Goal: Register for event/course

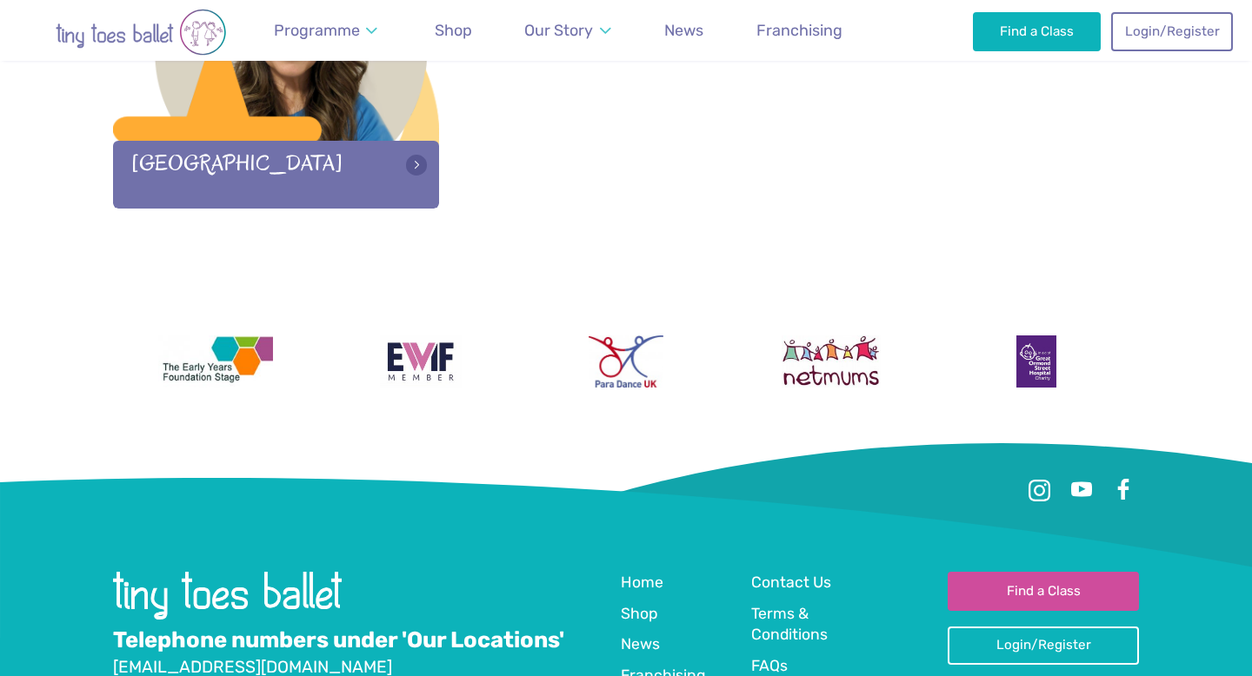
scroll to position [2810, 0]
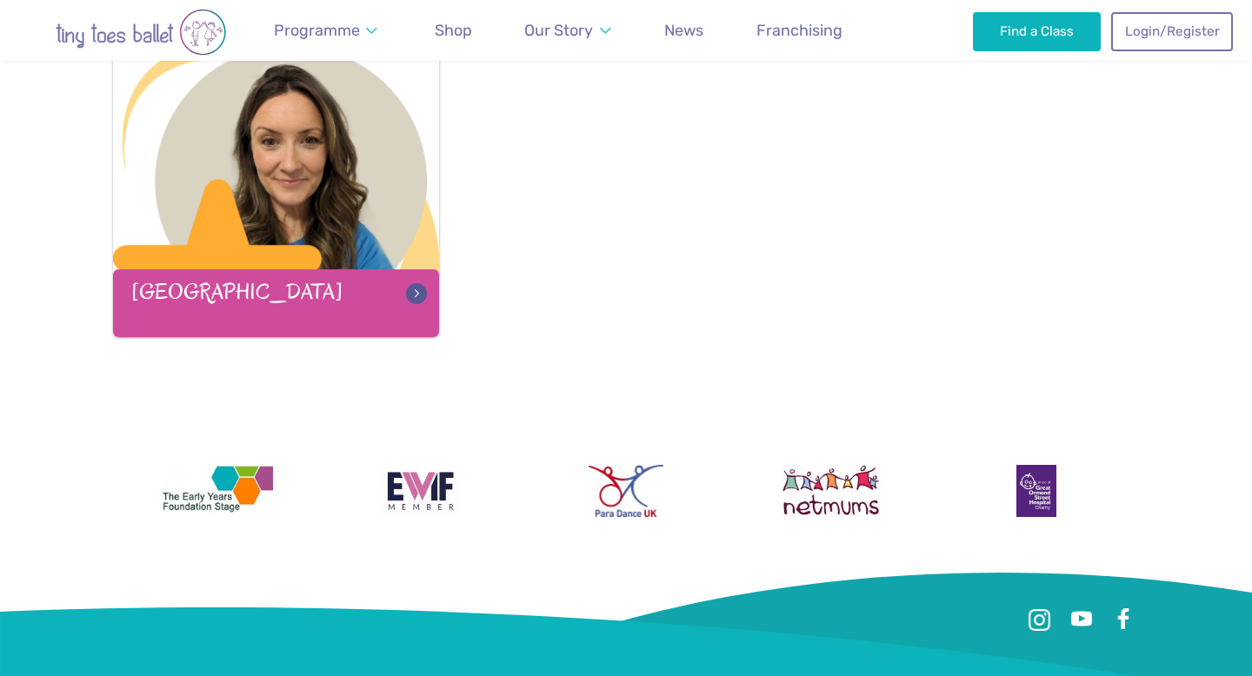
click at [366, 327] on div "[GEOGRAPHIC_DATA]" at bounding box center [276, 303] width 326 height 67
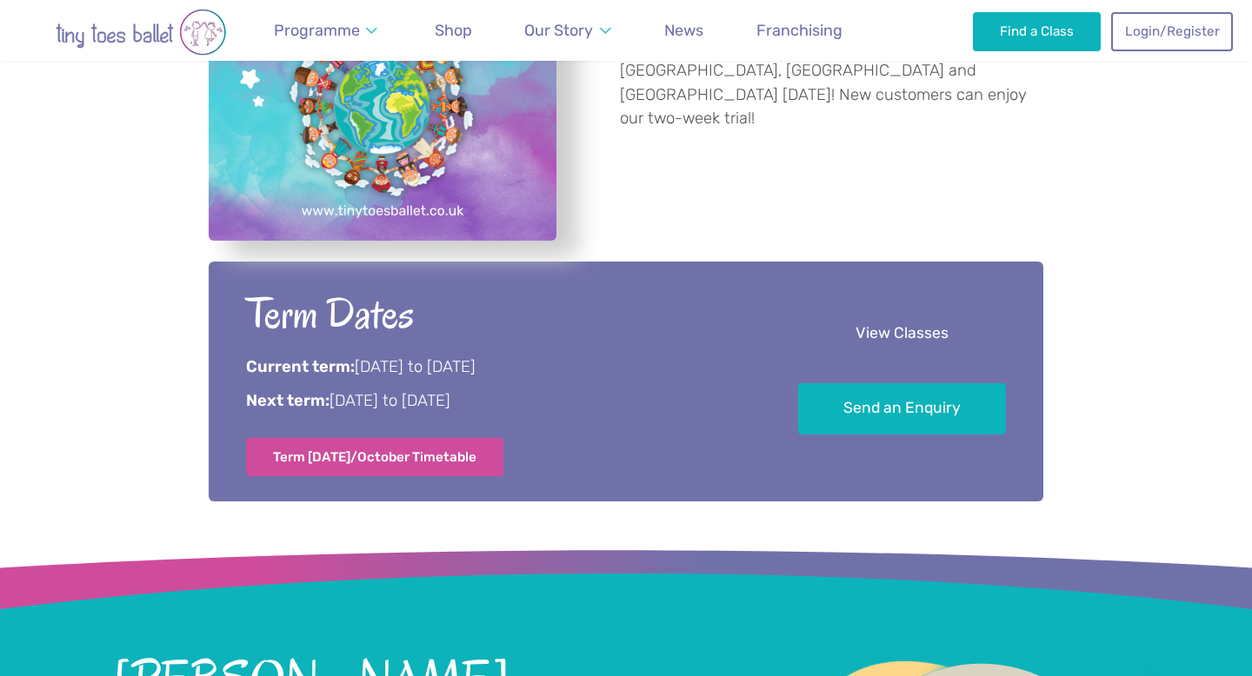
click at [864, 345] on link "View Classes" at bounding box center [902, 334] width 208 height 51
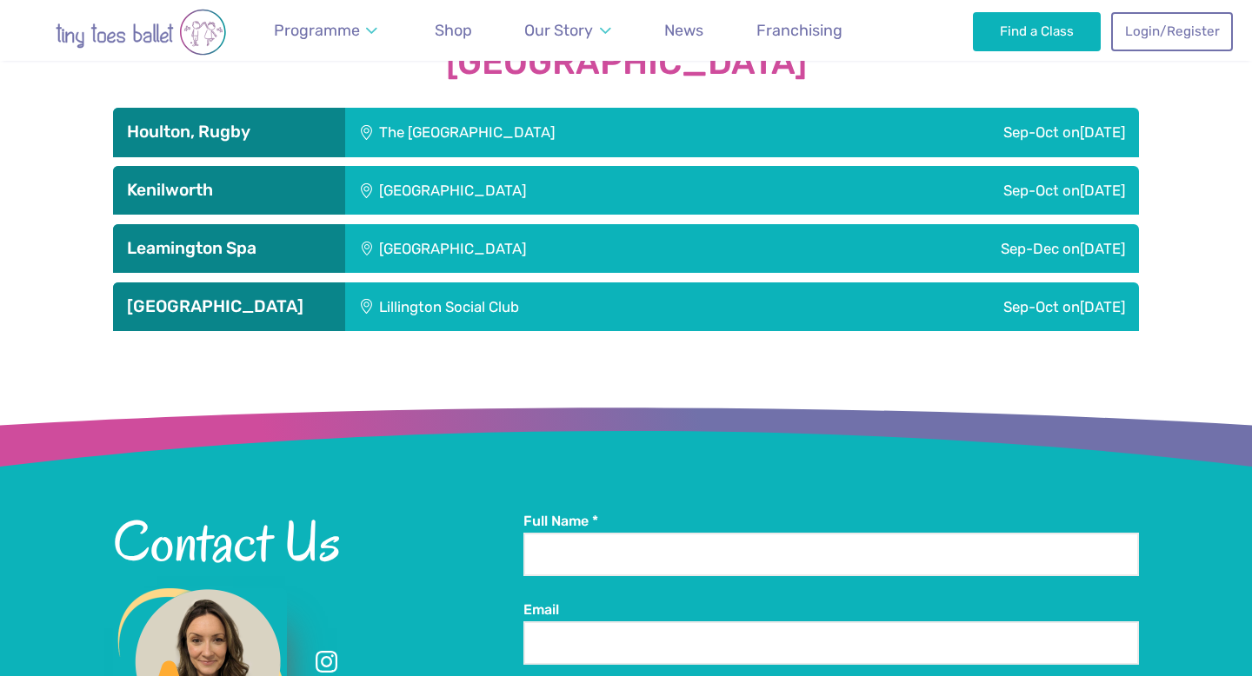
click at [833, 204] on div "Sep-Oct on Saturday" at bounding box center [966, 190] width 345 height 49
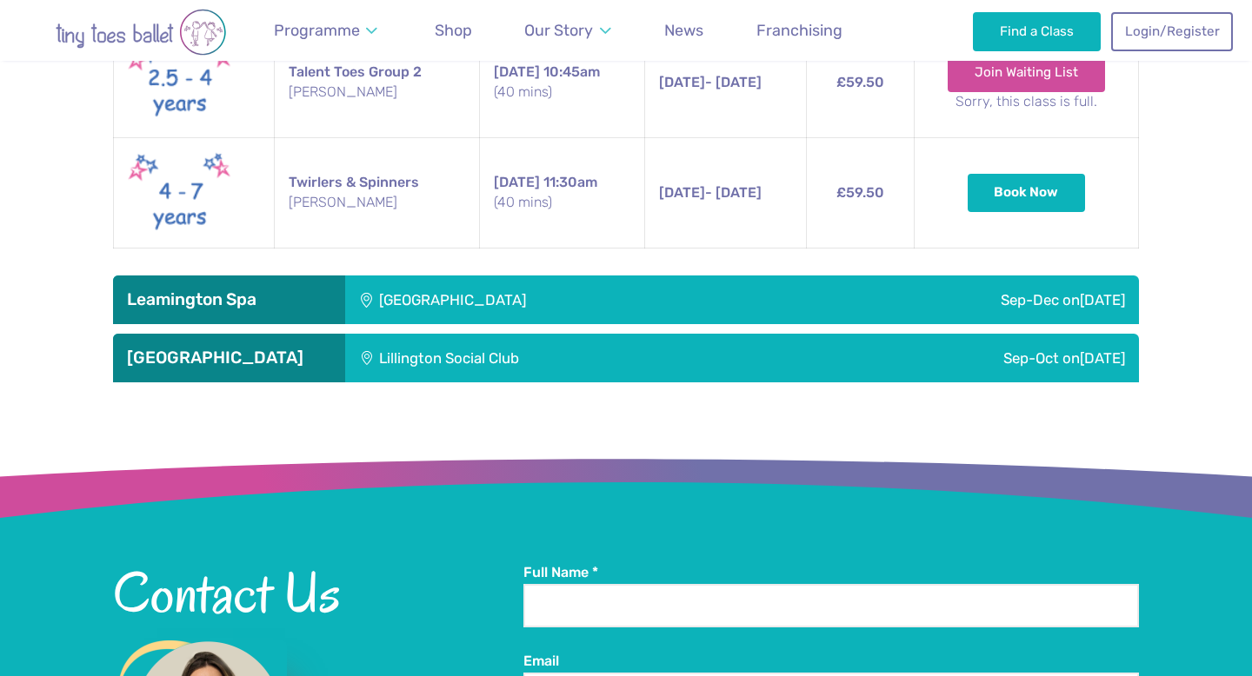
scroll to position [3196, 0]
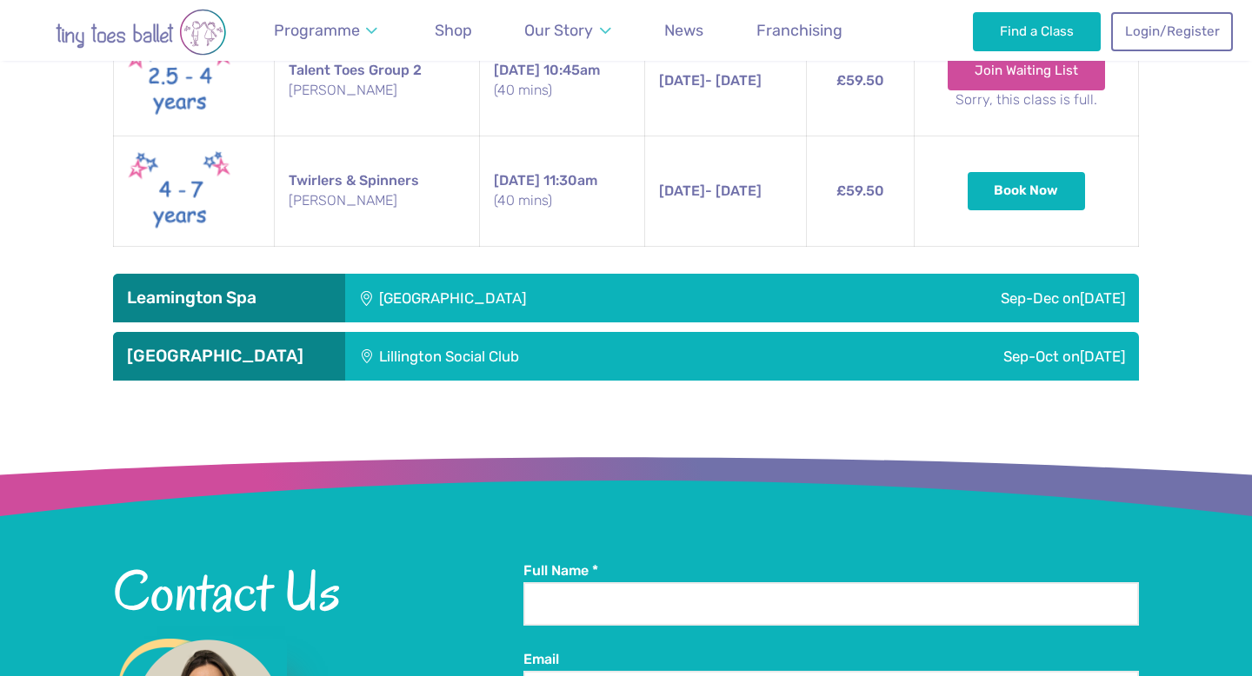
click at [402, 299] on div "Telford Infant School" at bounding box center [567, 298] width 445 height 49
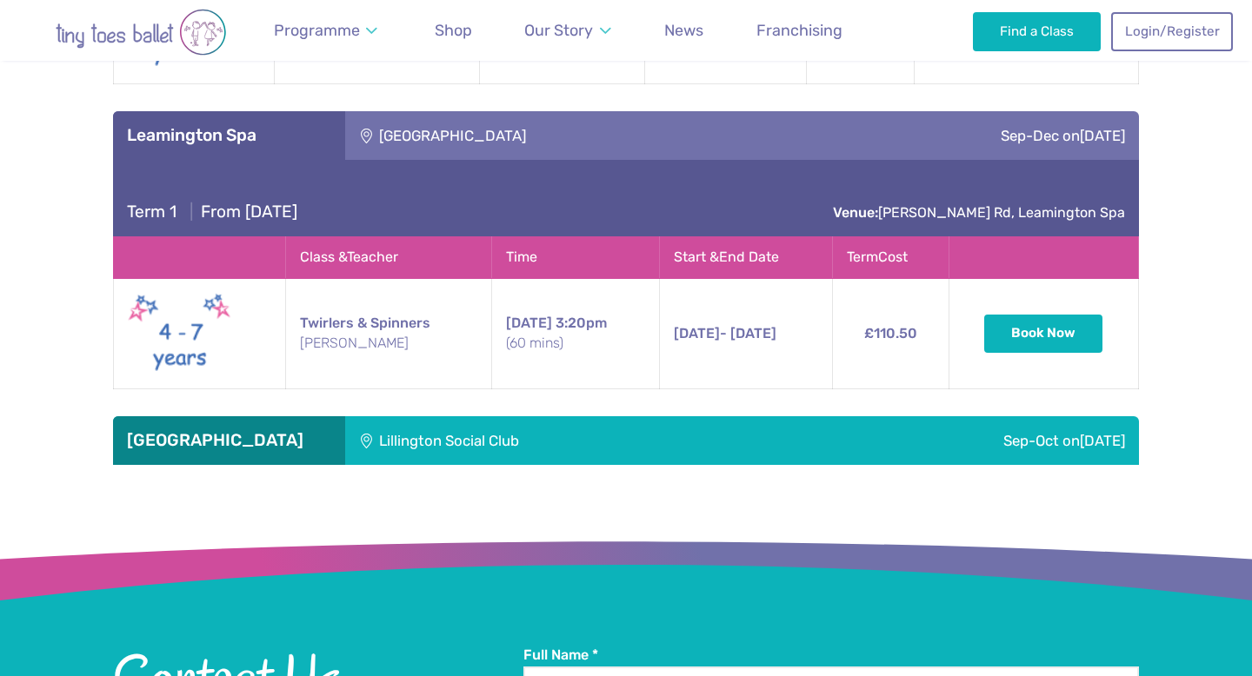
scroll to position [3451, 0]
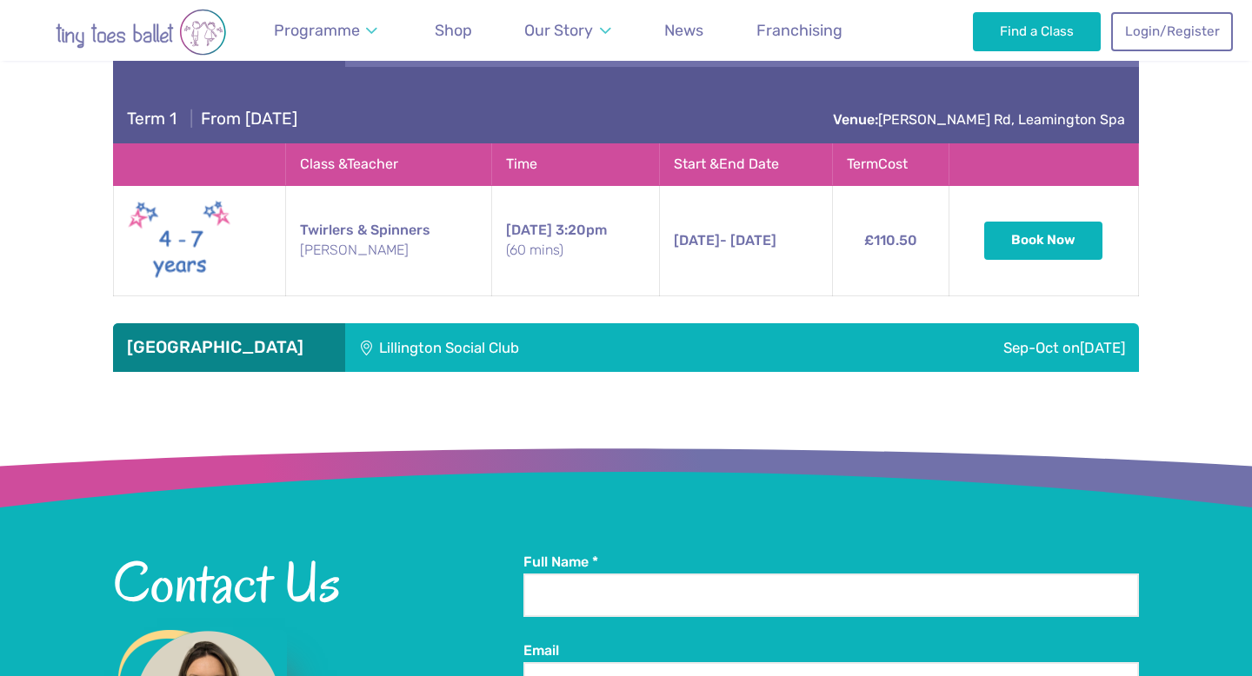
click at [410, 345] on div "Lillington Social Club" at bounding box center [566, 347] width 442 height 49
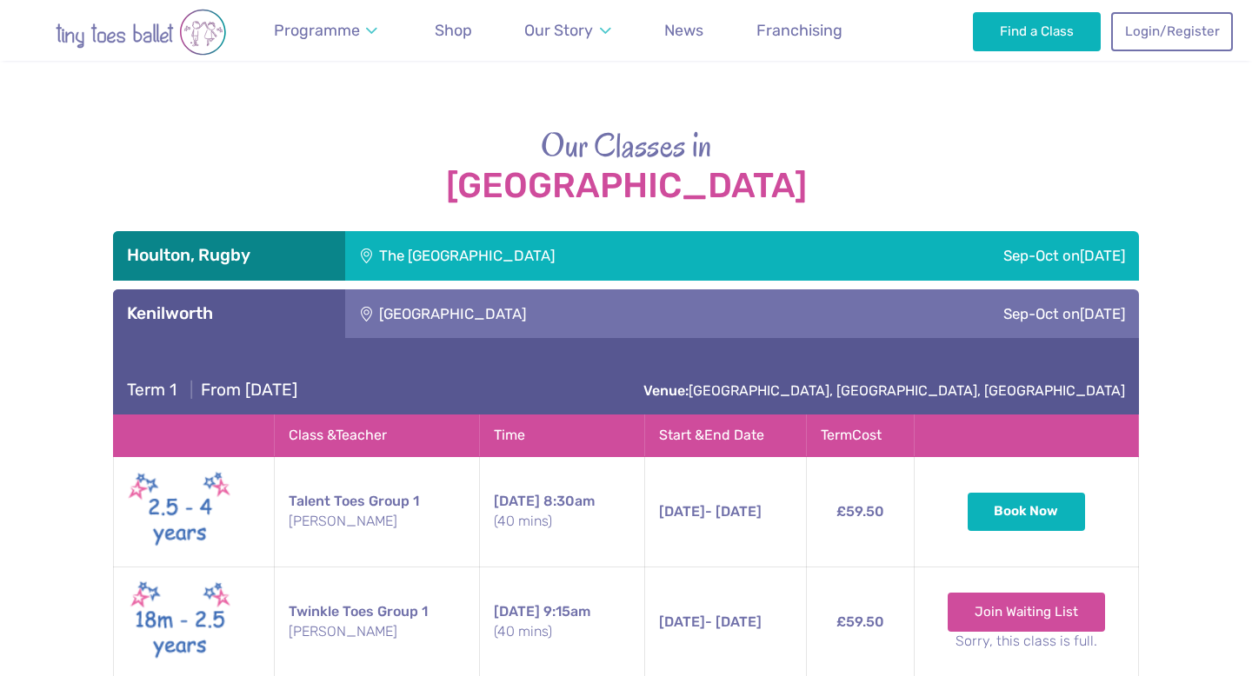
scroll to position [2440, 0]
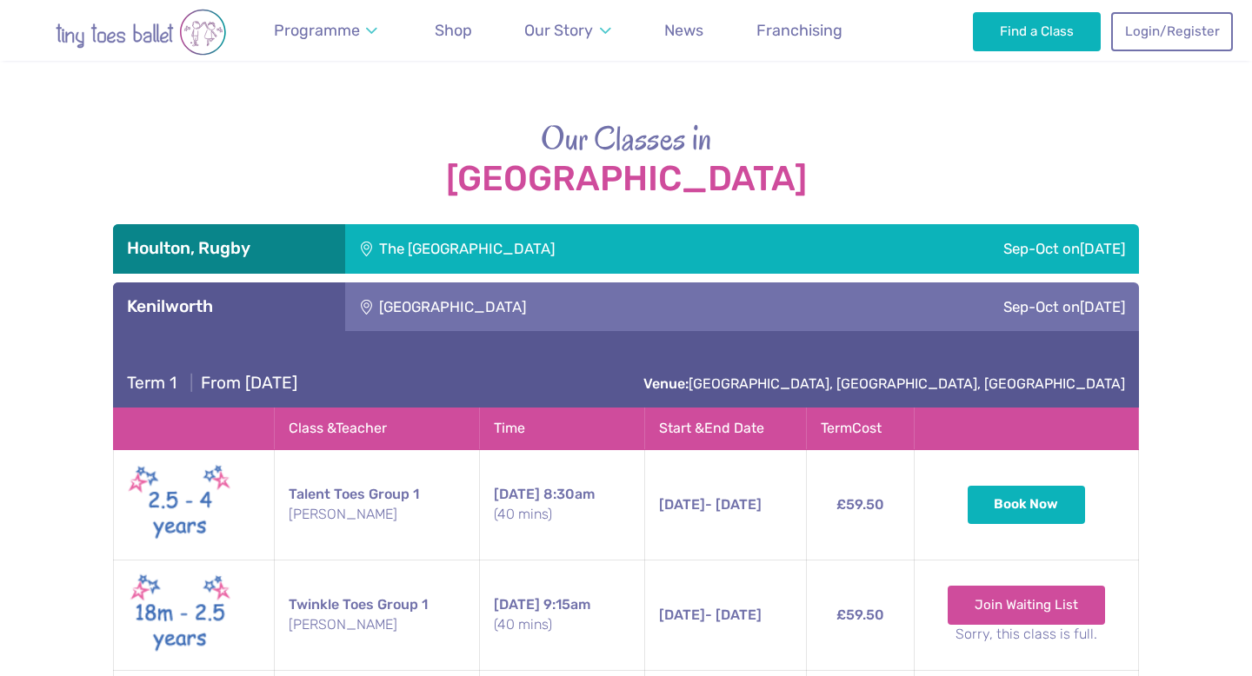
click at [427, 263] on div "The Barn Community Centre" at bounding box center [583, 248] width 476 height 49
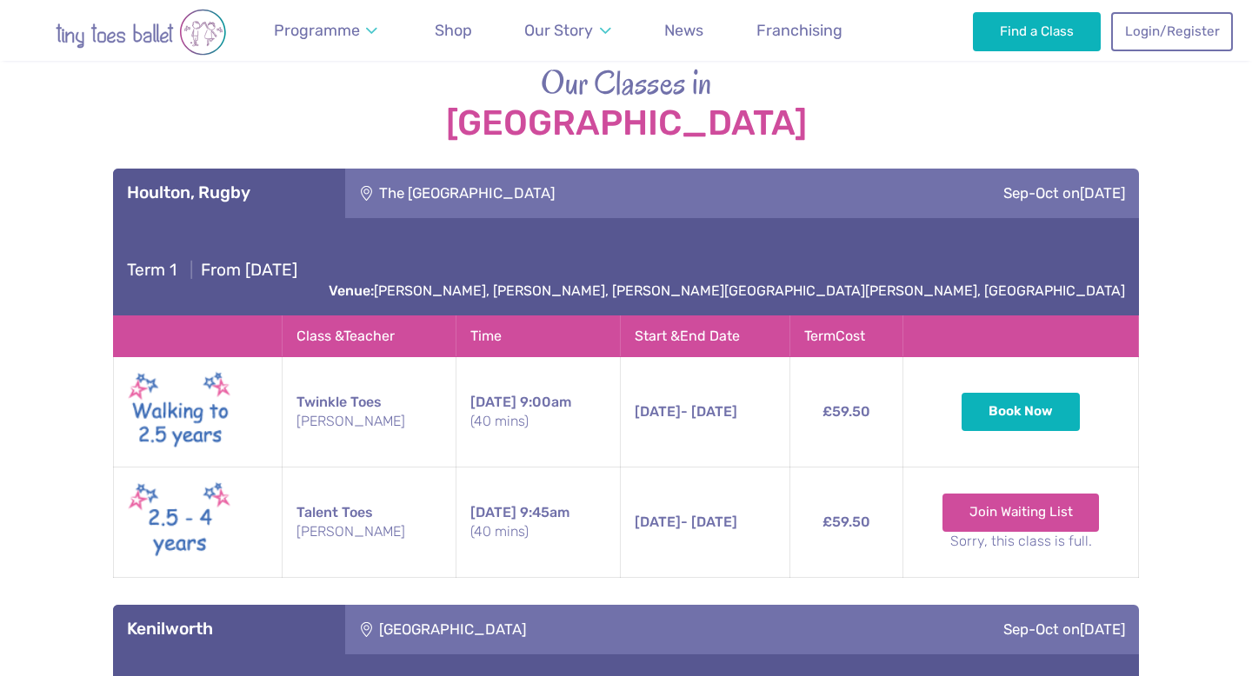
scroll to position [2492, 0]
